Goal: Information Seeking & Learning: Check status

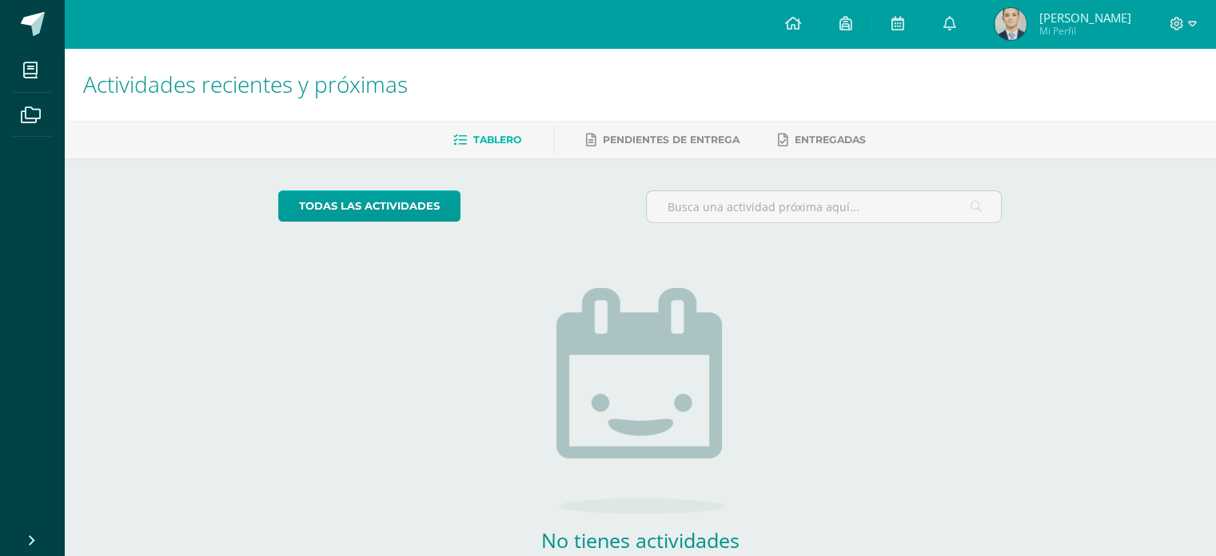
click at [1078, 23] on span "[PERSON_NAME]" at bounding box center [1085, 18] width 92 height 16
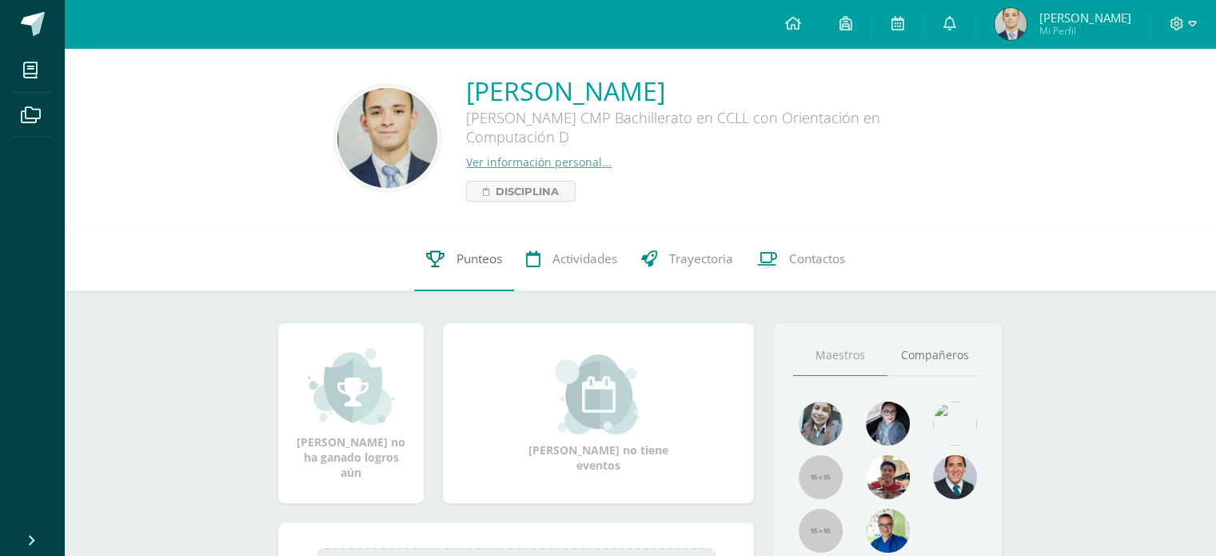
click at [457, 265] on span "Punteos" at bounding box center [480, 258] width 46 height 17
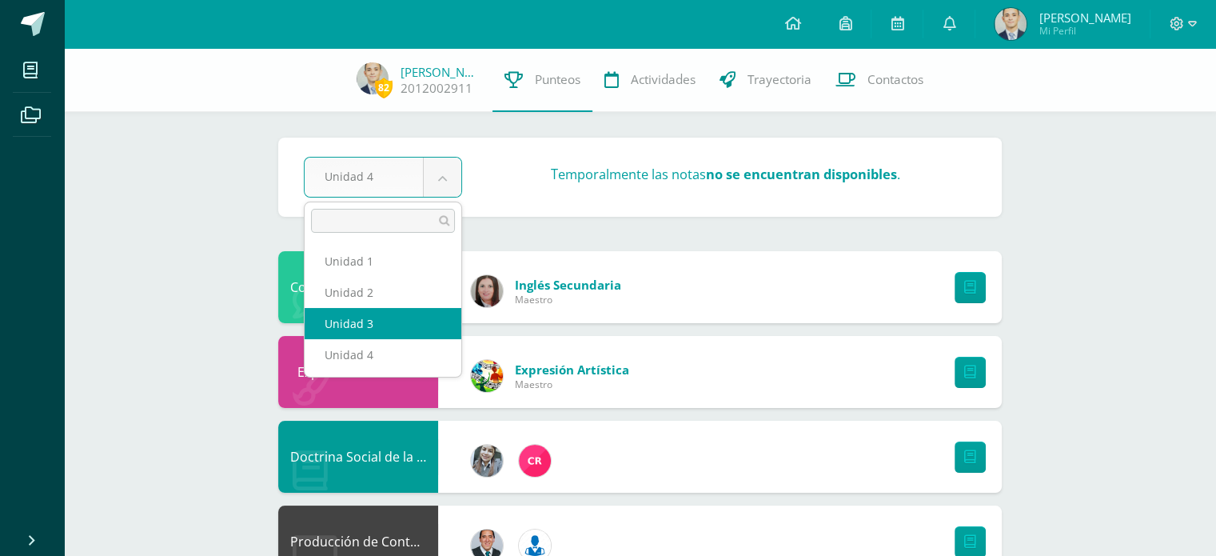
select select "Unidad 3"
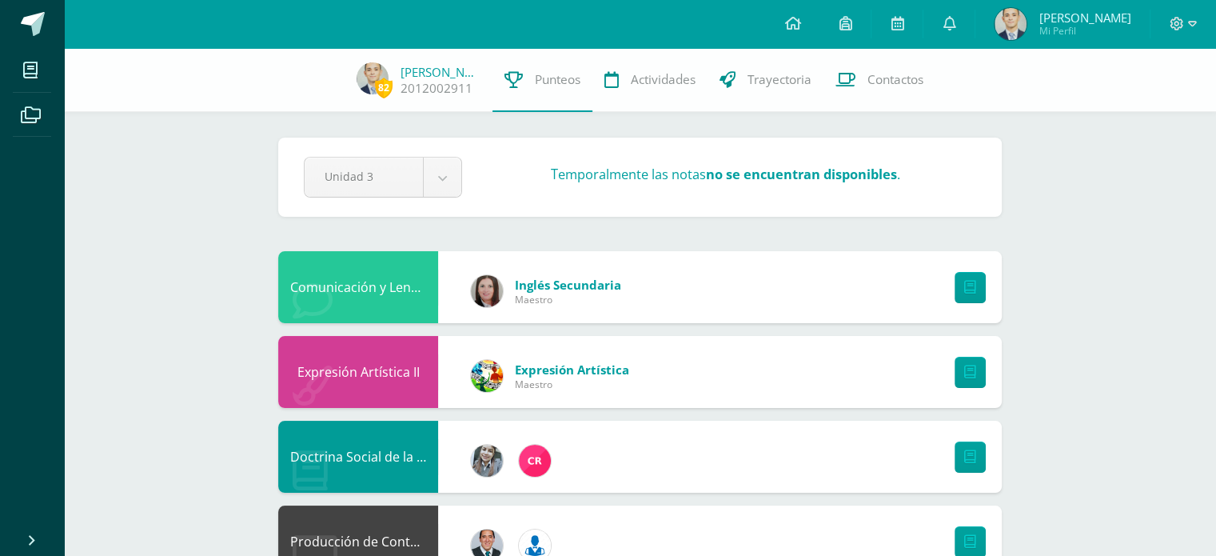
click at [956, 26] on icon at bounding box center [949, 23] width 13 height 14
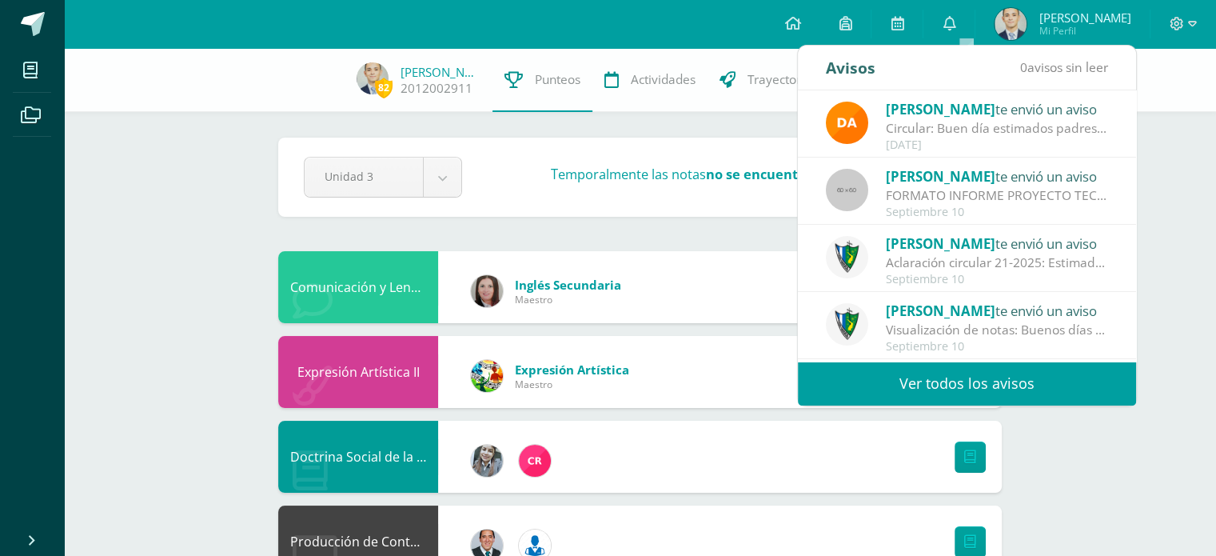
click at [960, 135] on div "Circular: Buen día estimados padres de familia, por este medio les envío un cor…" at bounding box center [997, 128] width 222 height 18
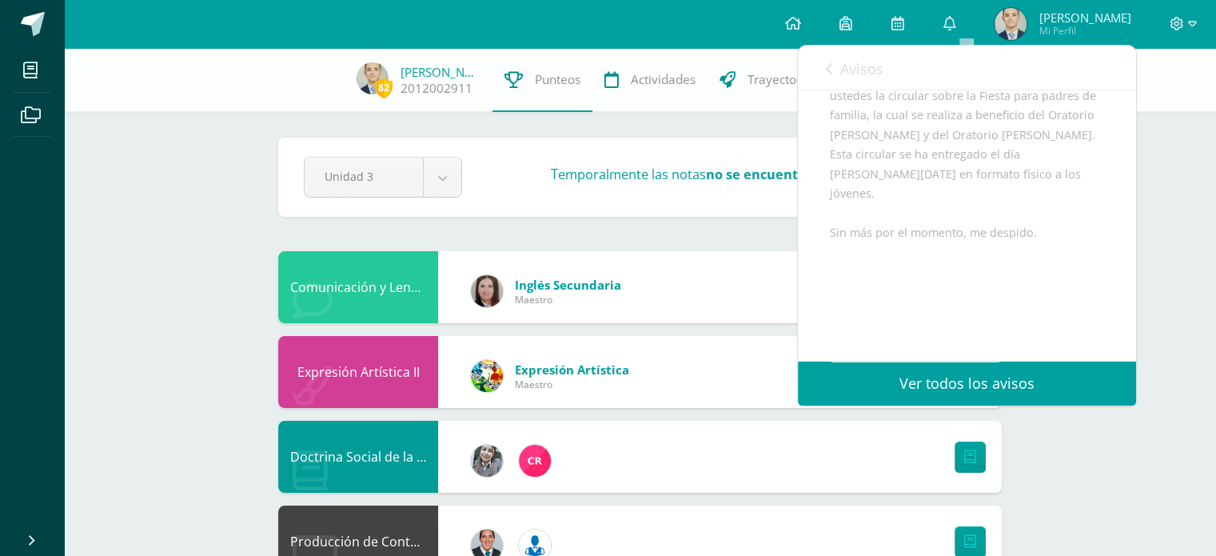
scroll to position [307, 0]
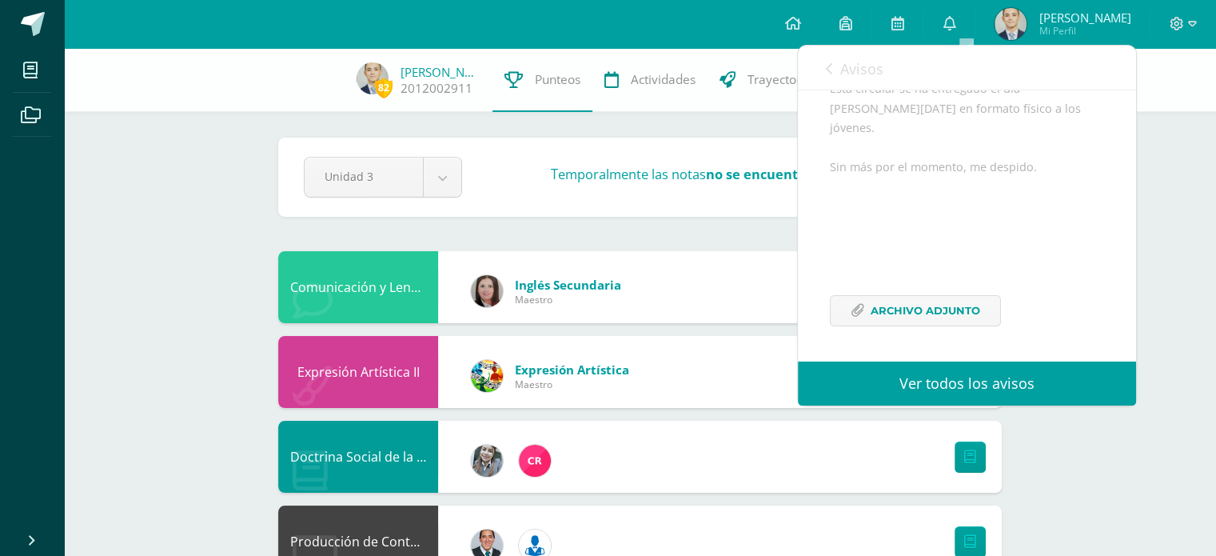
click at [841, 63] on span "Avisos" at bounding box center [861, 68] width 43 height 19
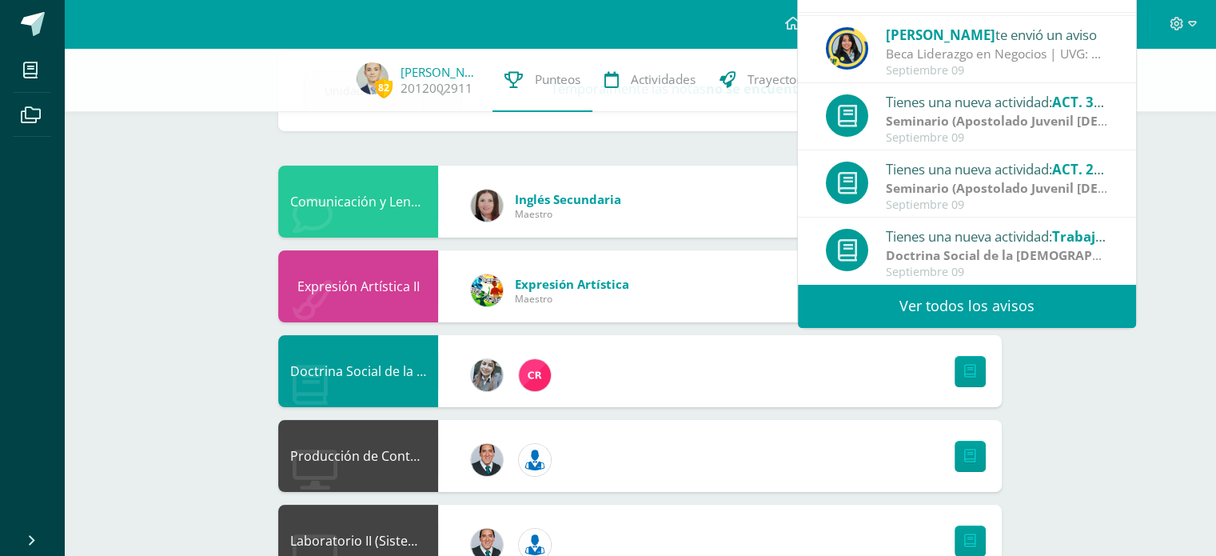
scroll to position [86, 0]
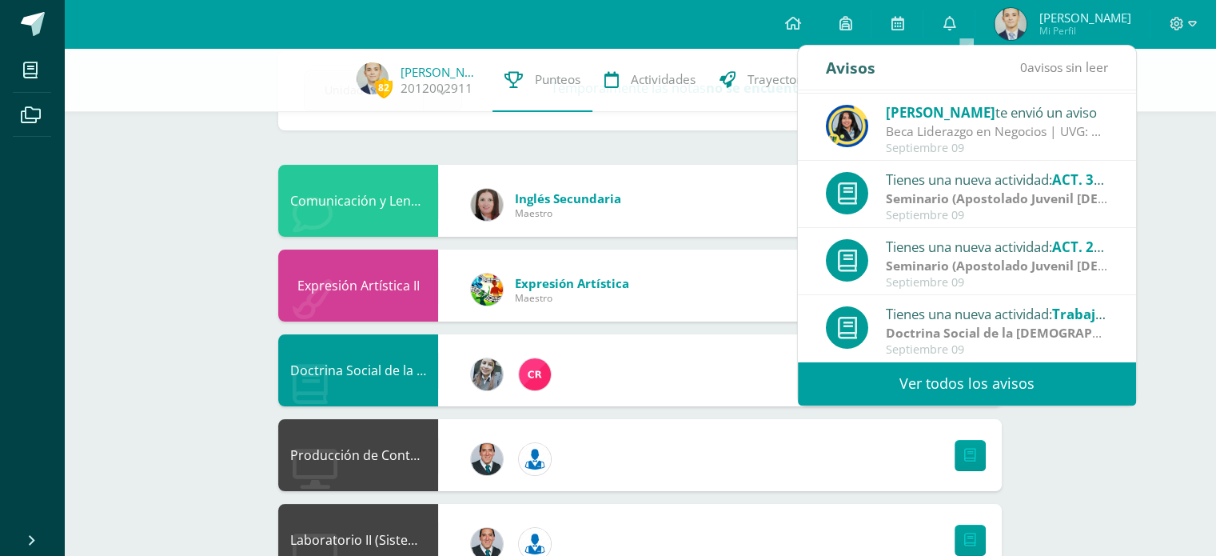
click at [921, 390] on link "Ver todos los avisos" at bounding box center [967, 383] width 338 height 44
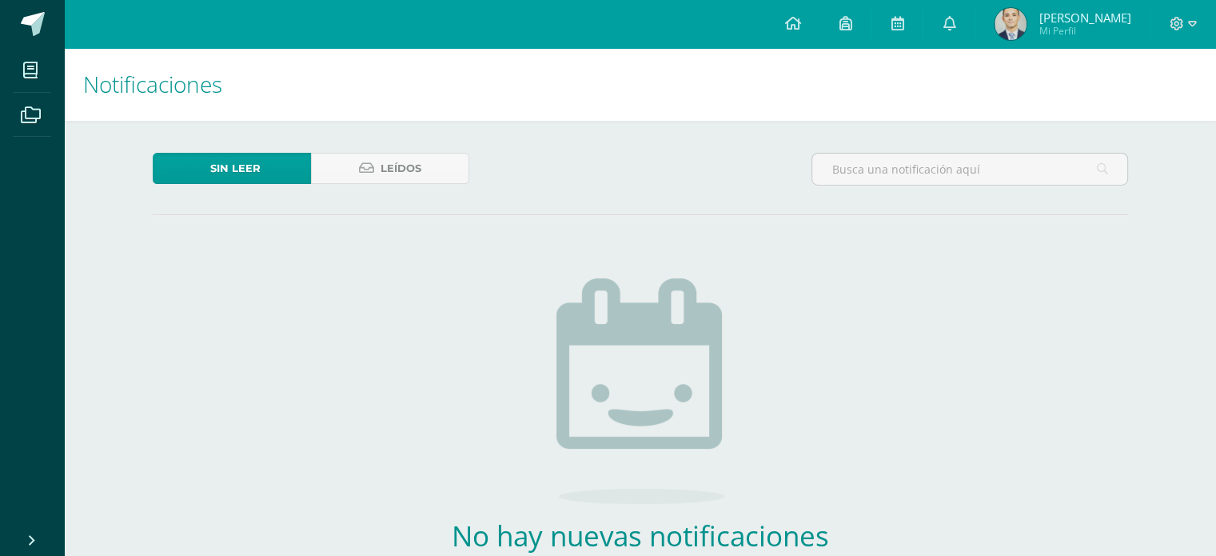
click at [426, 143] on div "Sin leer Leídos No hay nuevas notificaciones ¡Felicidades! no hay nuevas notifi…" at bounding box center [640, 403] width 1039 height 565
click at [419, 169] on span "Leídos" at bounding box center [401, 169] width 41 height 30
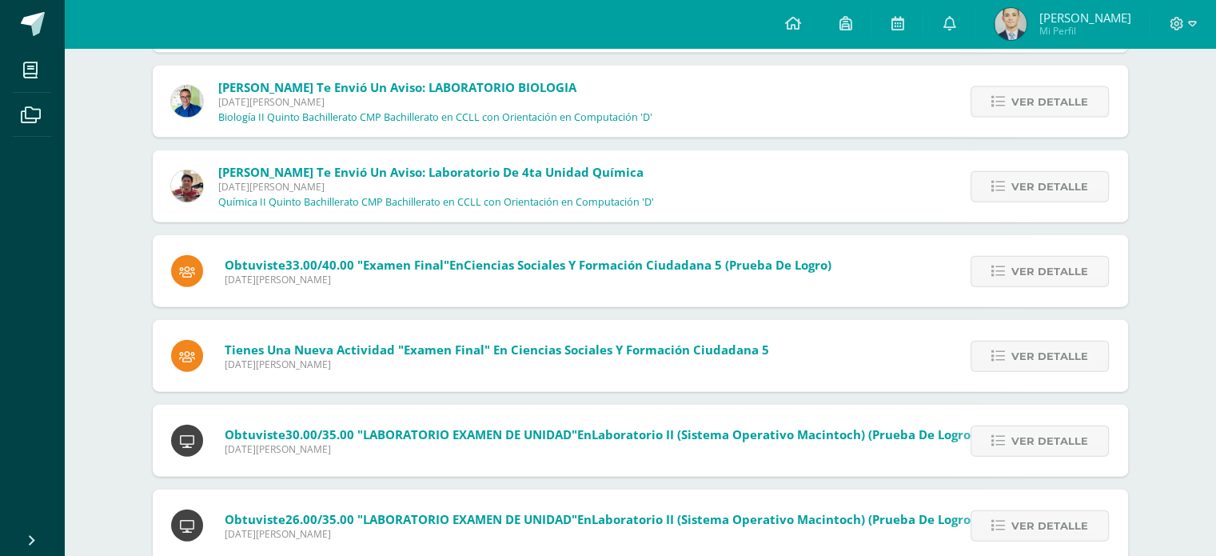
scroll to position [3655, 0]
click at [1022, 201] on span "Ver detalle" at bounding box center [1050, 188] width 77 height 30
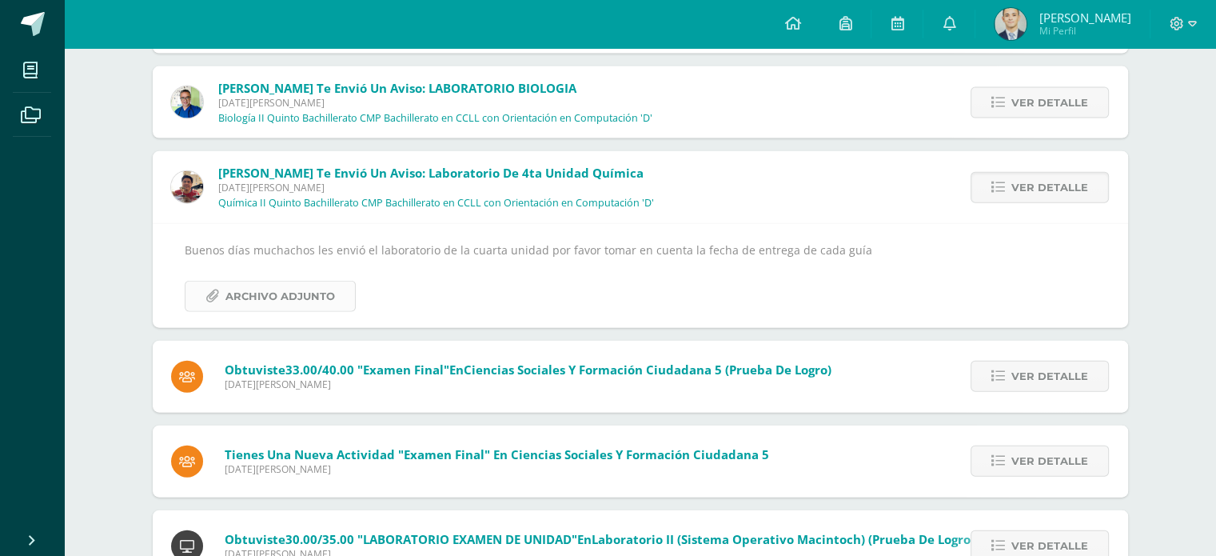
click at [272, 292] on span "Archivo Adjunto" at bounding box center [280, 296] width 110 height 30
click at [1032, 174] on span "Ver detalle" at bounding box center [1050, 188] width 77 height 30
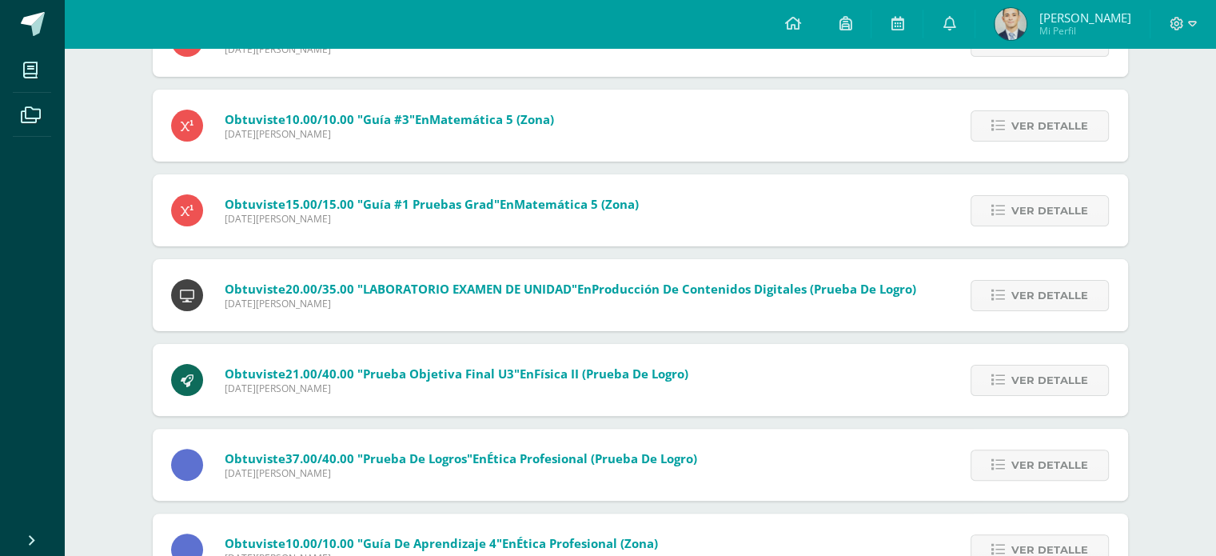
scroll to position [6518, 0]
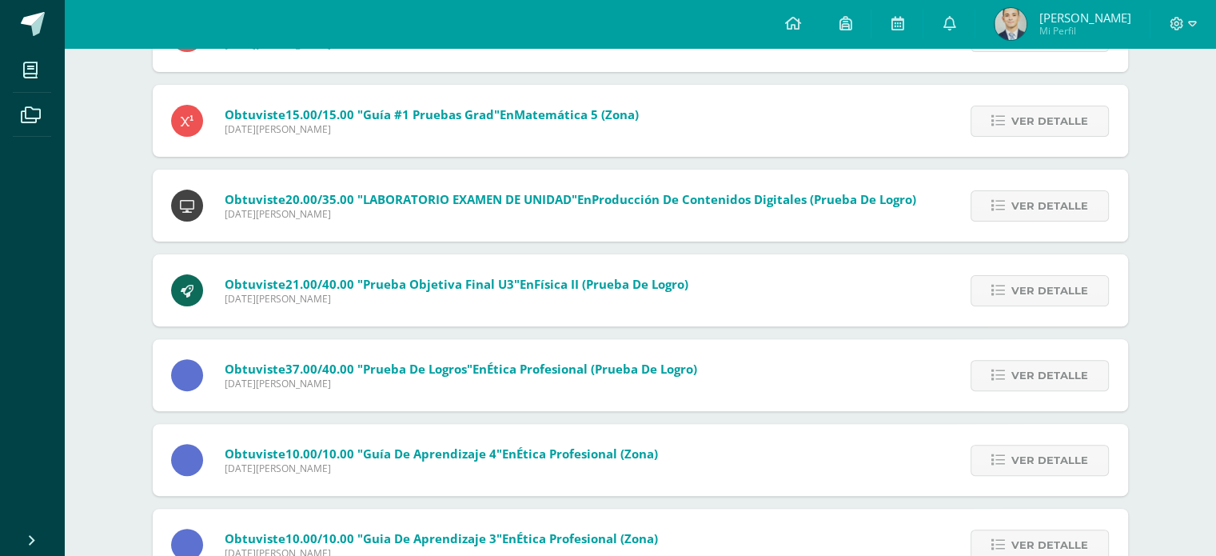
click at [1062, 29] on span "Mi Perfil" at bounding box center [1085, 31] width 92 height 14
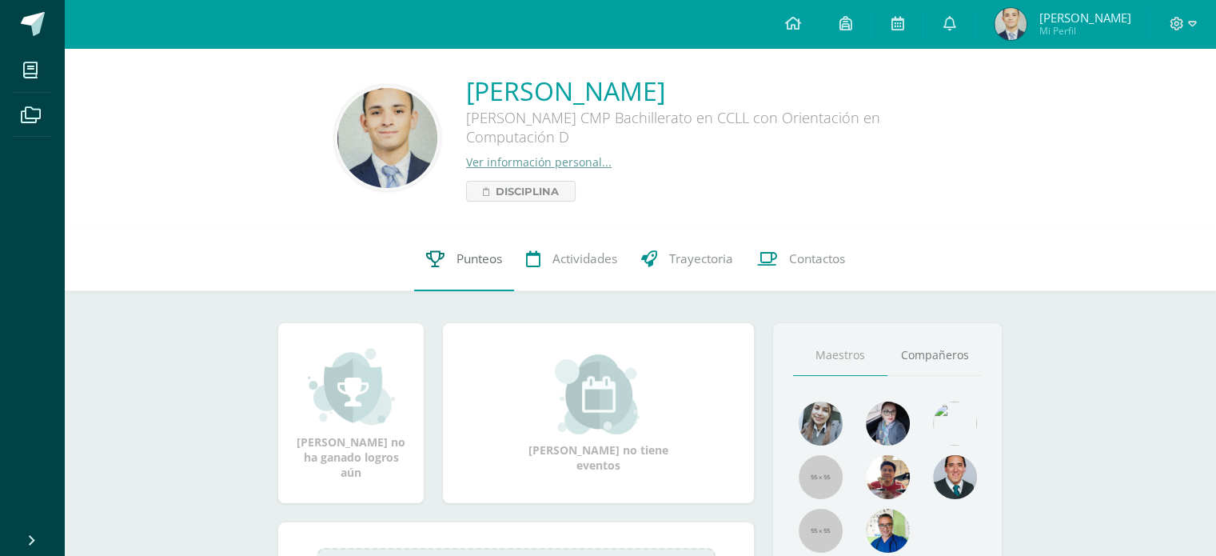
click at [476, 270] on link "Punteos" at bounding box center [464, 259] width 100 height 64
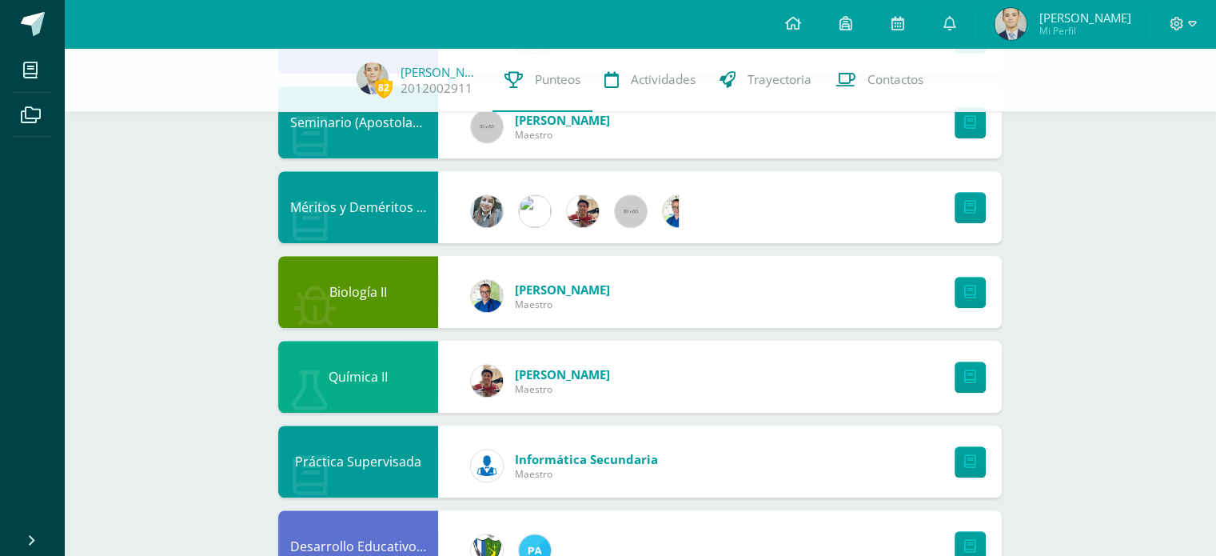
scroll to position [1324, 0]
